Goal: Navigation & Orientation: Find specific page/section

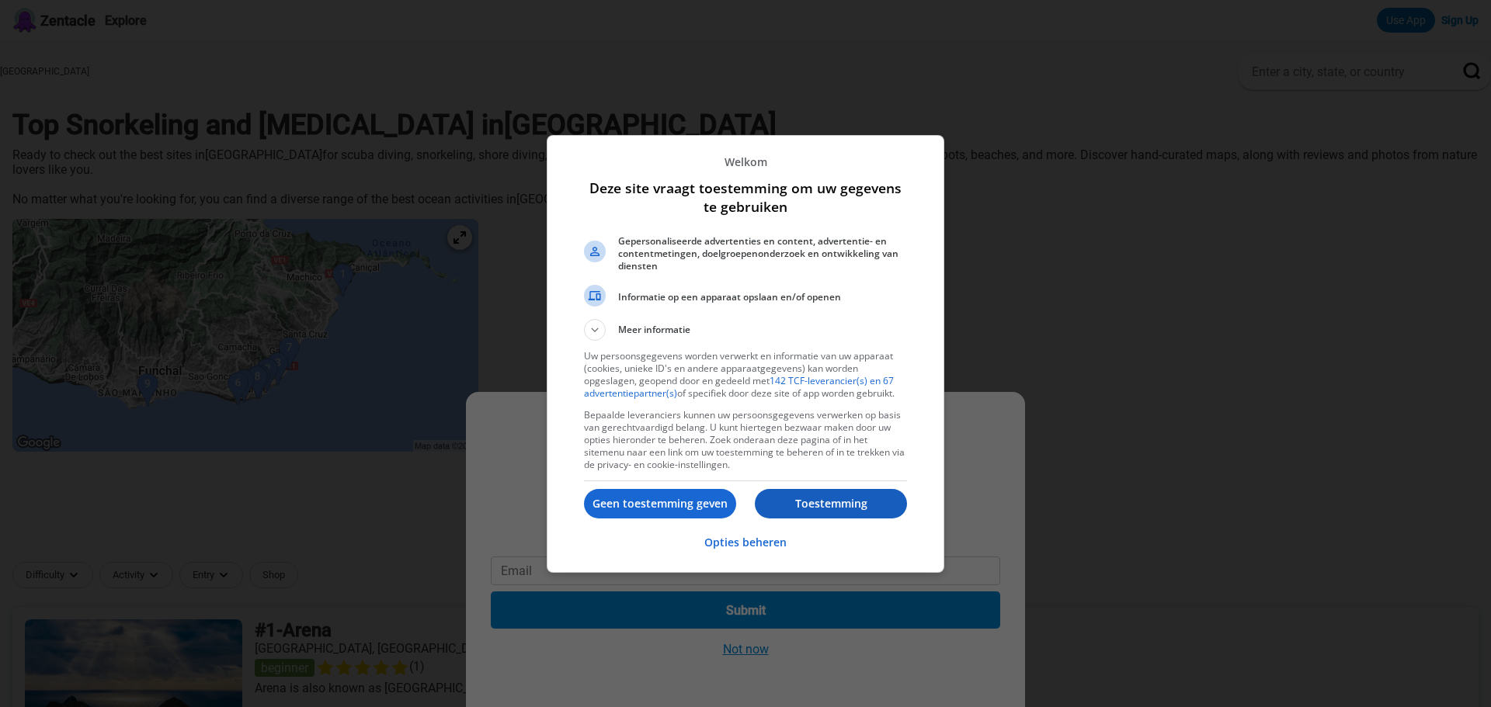
click at [825, 504] on p "Toestemming" at bounding box center [831, 504] width 152 height 16
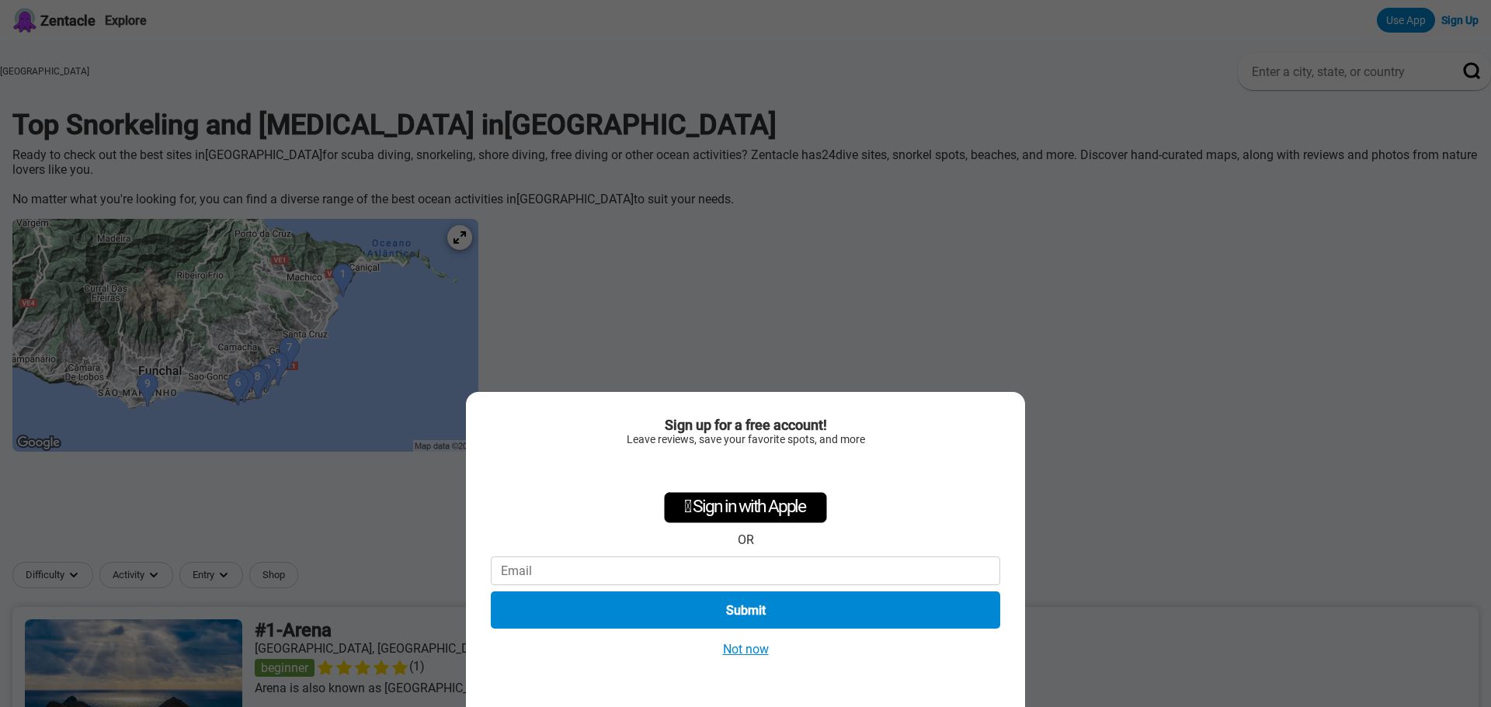
click at [854, 366] on div "Sign up for a free account! Leave reviews, save your favorite spots, and more …" at bounding box center [745, 353] width 1491 height 707
click at [762, 647] on button "Not now" at bounding box center [745, 649] width 55 height 16
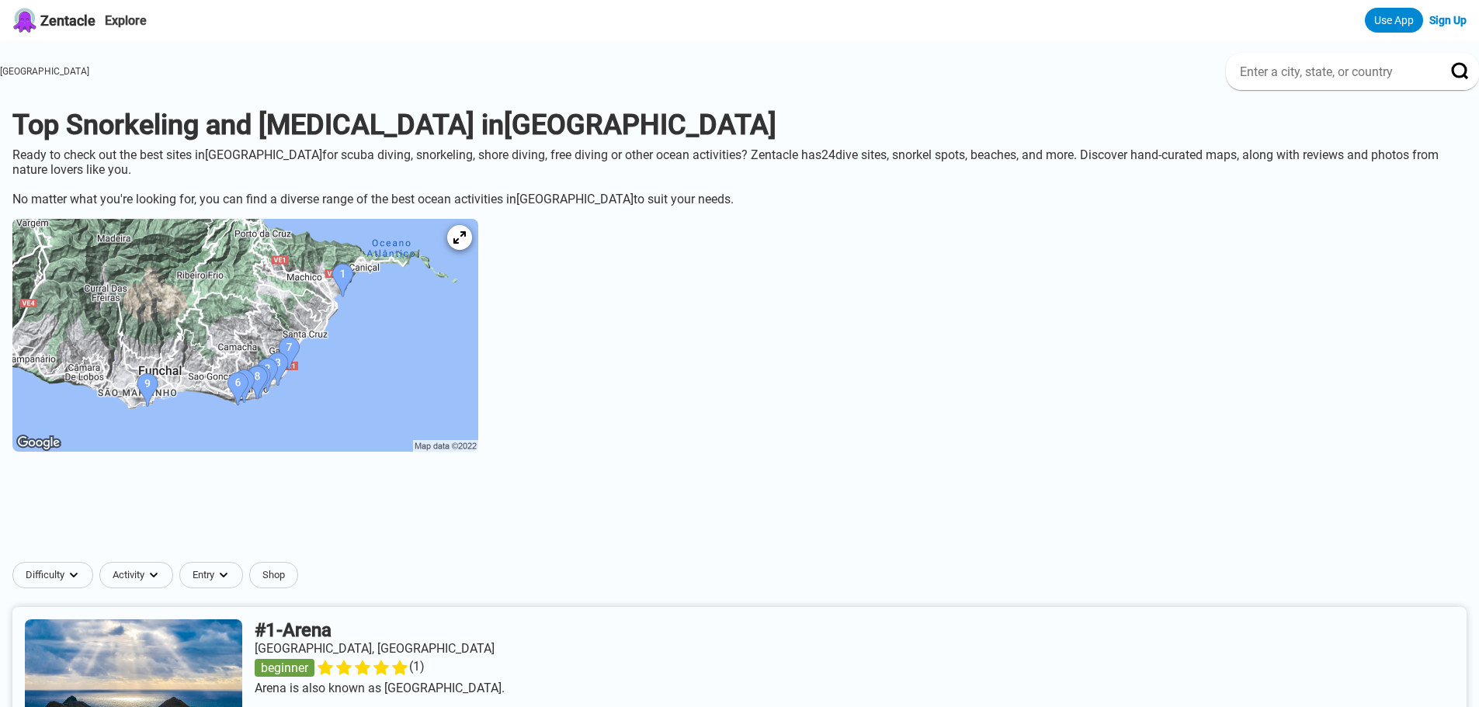
click at [220, 340] on img at bounding box center [245, 335] width 466 height 233
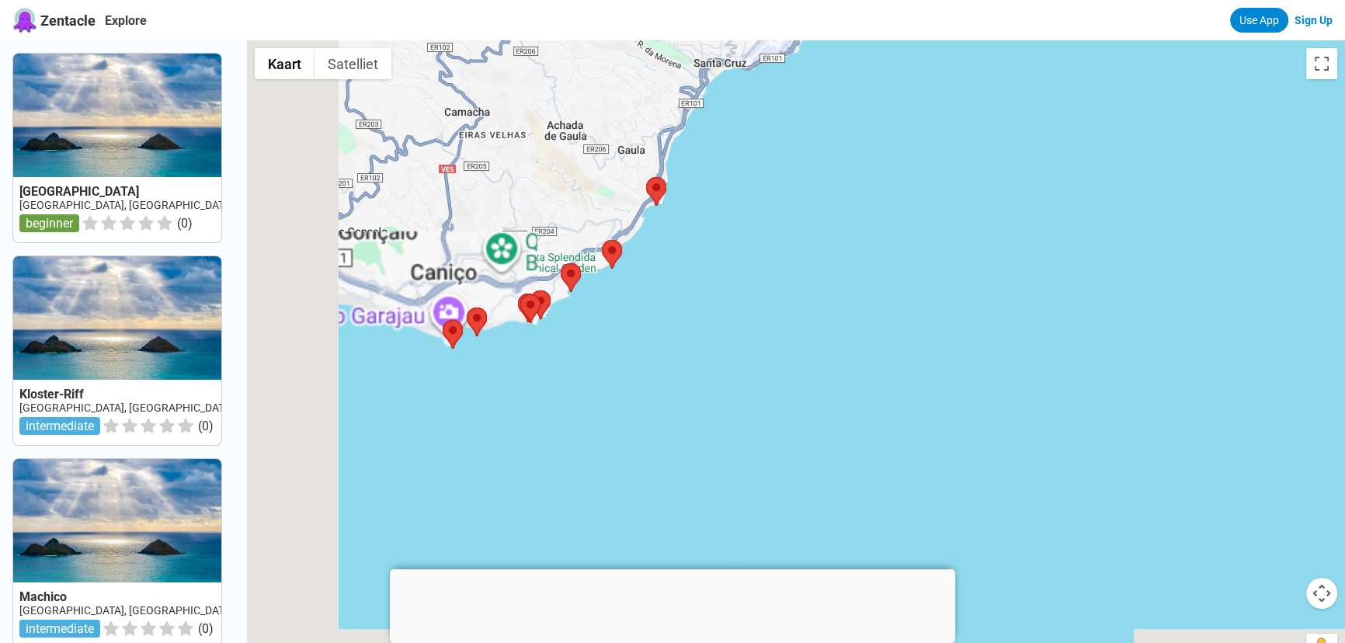
drag, startPoint x: 411, startPoint y: 430, endPoint x: 503, endPoint y: 186, distance: 261.1
click at [503, 186] on div at bounding box center [796, 361] width 1098 height 643
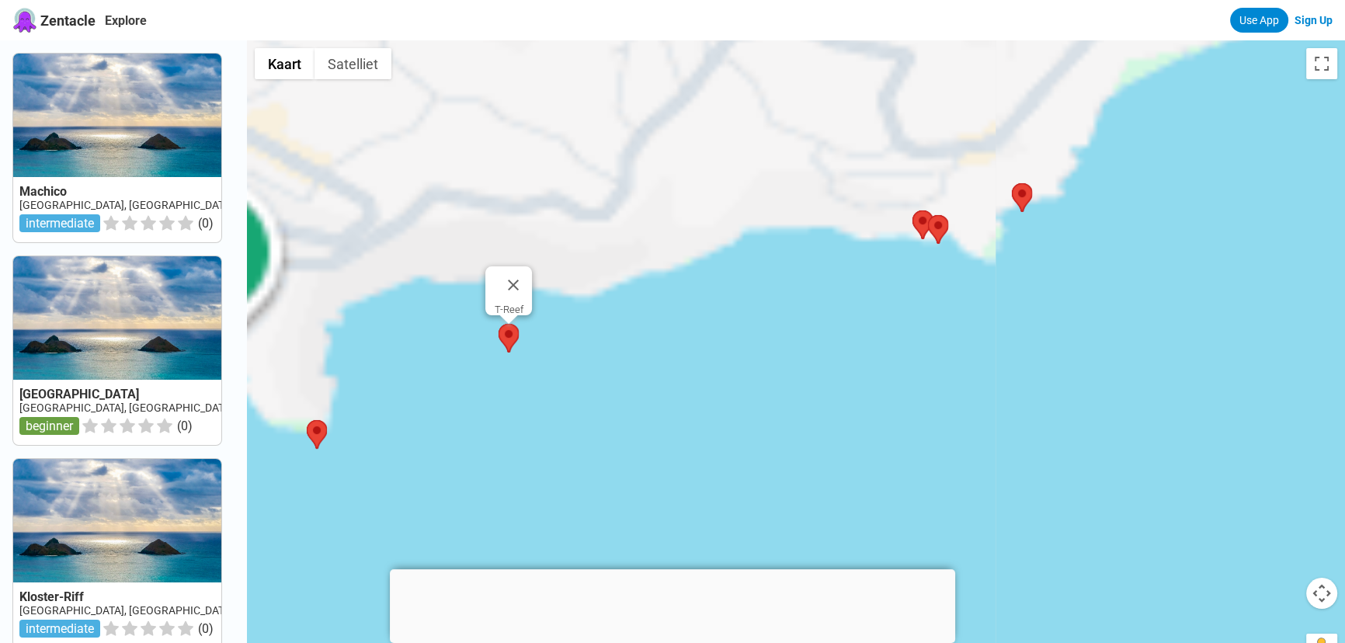
click at [498, 324] on area at bounding box center [498, 324] width 0 height 0
click at [439, 317] on div "Druk op de pijltoetsen om te navigeren." at bounding box center [796, 361] width 1098 height 643
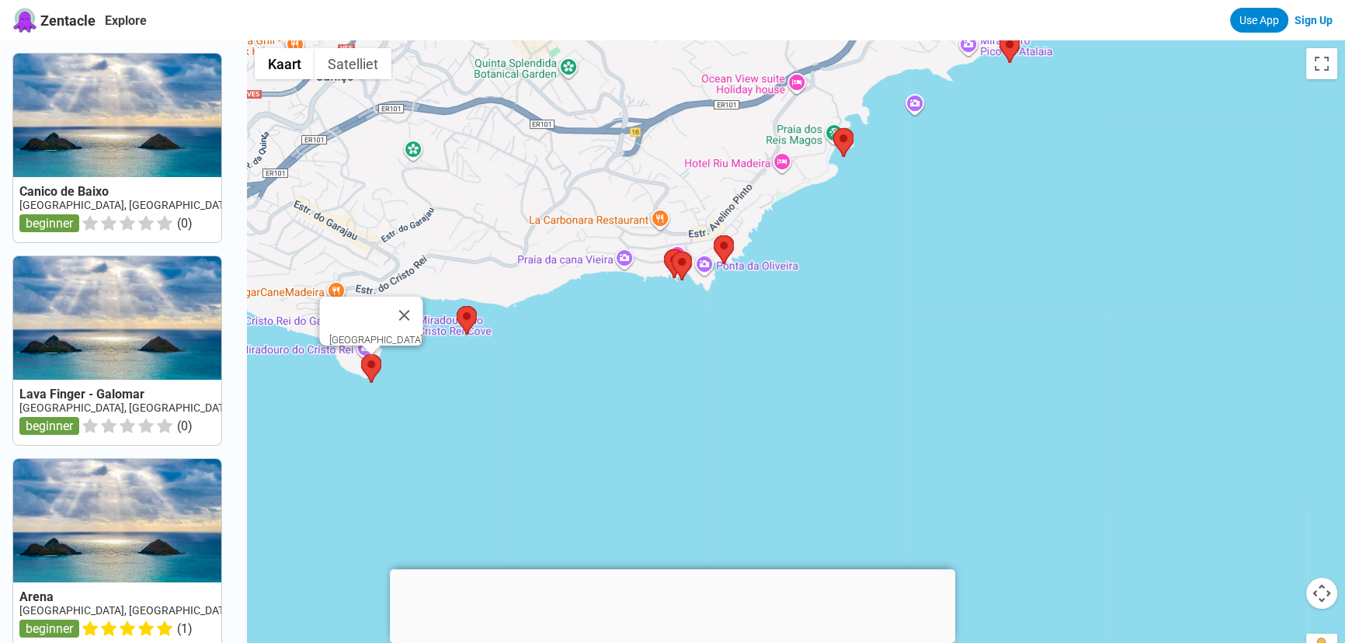
click at [361, 354] on area at bounding box center [361, 354] width 0 height 0
